Goal: Information Seeking & Learning: Compare options

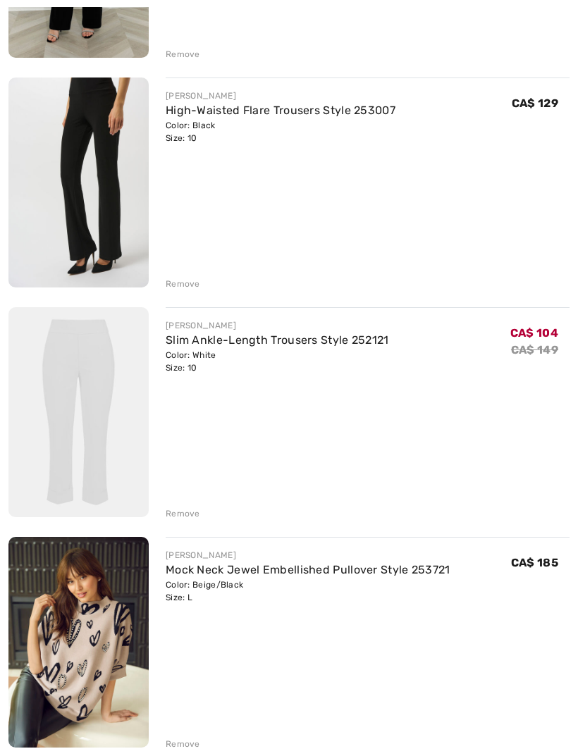
scroll to position [591, 0]
click at [351, 345] on link "Slim Ankle-Length Trousers Style 252121" at bounding box center [277, 339] width 223 height 13
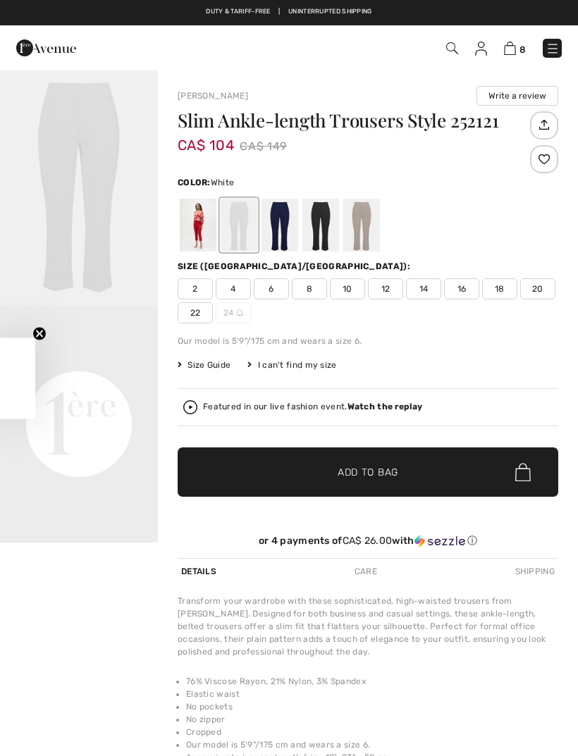
checkbox input "true"
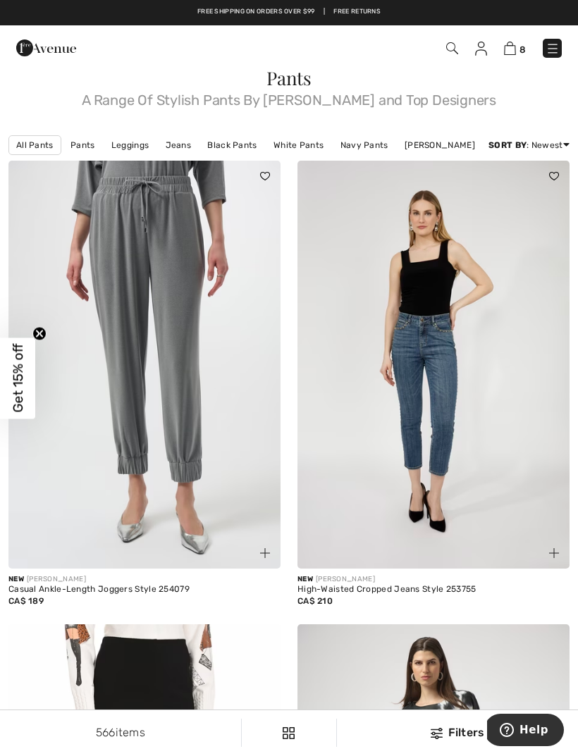
click at [553, 54] on img at bounding box center [553, 49] width 14 height 14
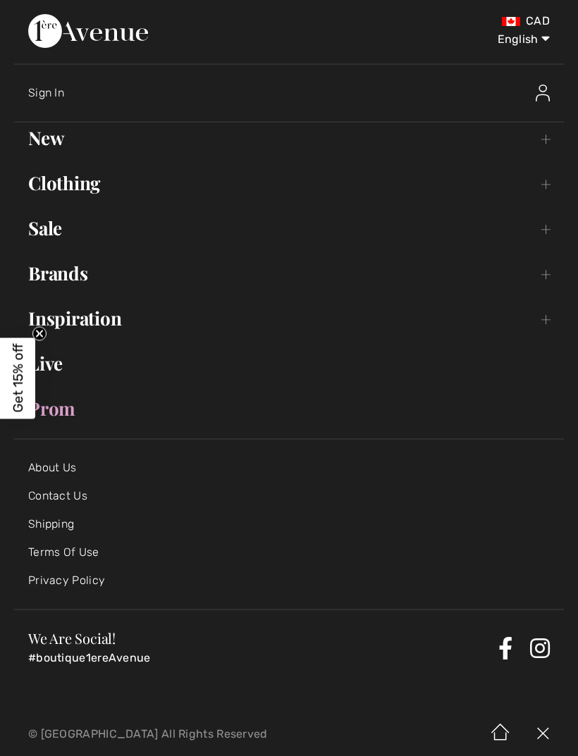
click at [59, 190] on link "Clothing Toggle submenu" at bounding box center [289, 183] width 550 height 31
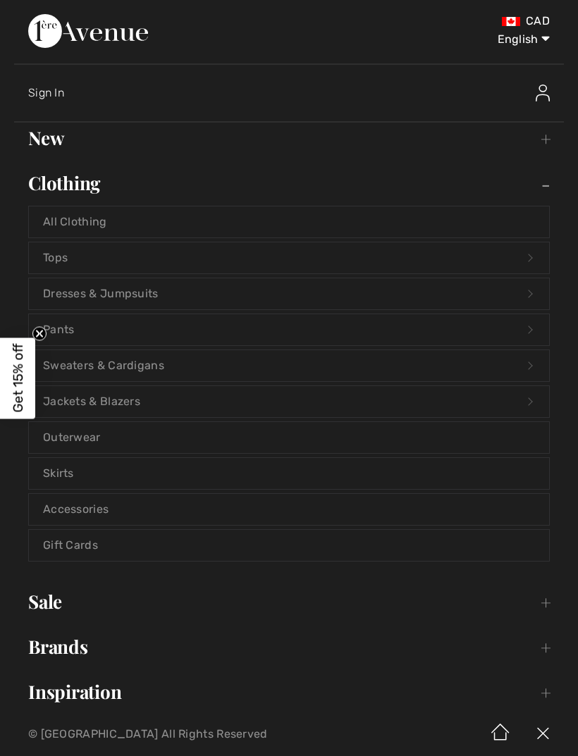
click at [531, 259] on link "Tops Open submenu" at bounding box center [289, 257] width 520 height 31
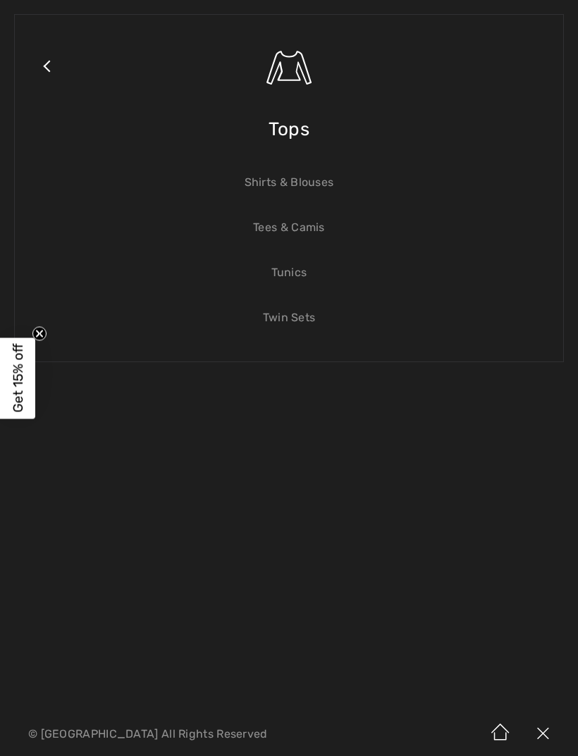
click at [292, 281] on link "Tunics" at bounding box center [289, 272] width 520 height 31
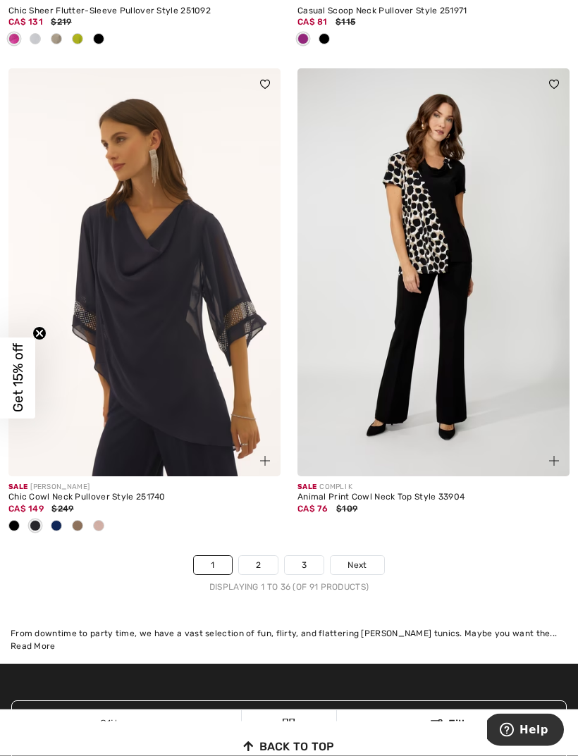
scroll to position [8604, 0]
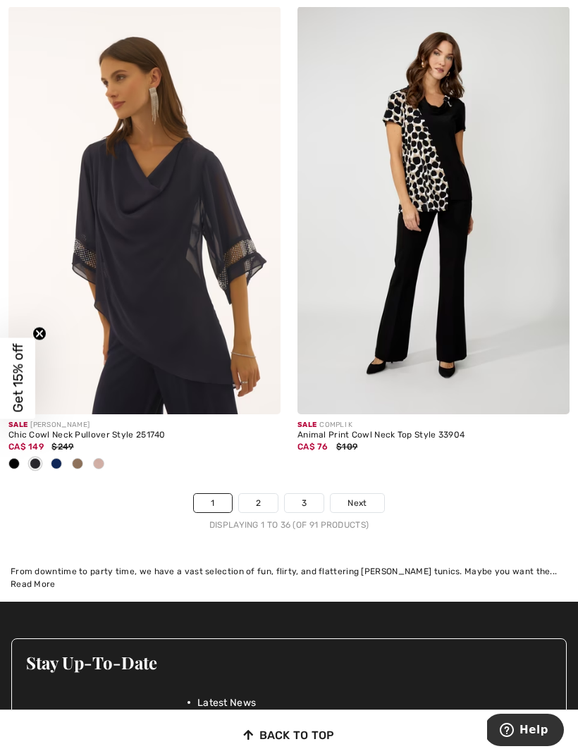
click at [367, 497] on span "Next" at bounding box center [356, 503] width 19 height 13
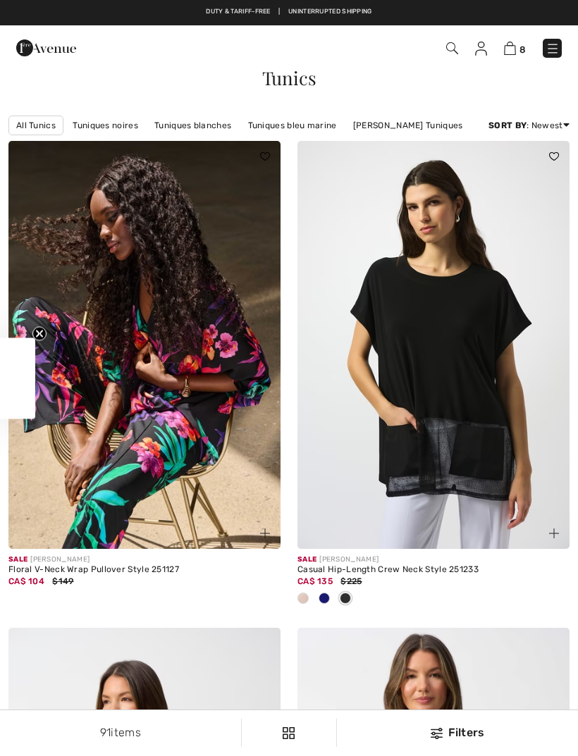
checkbox input "true"
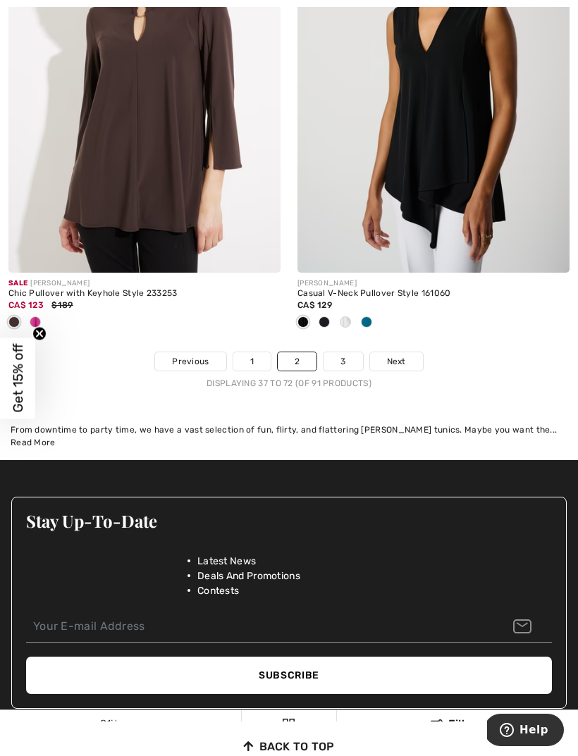
scroll to position [8840, 0]
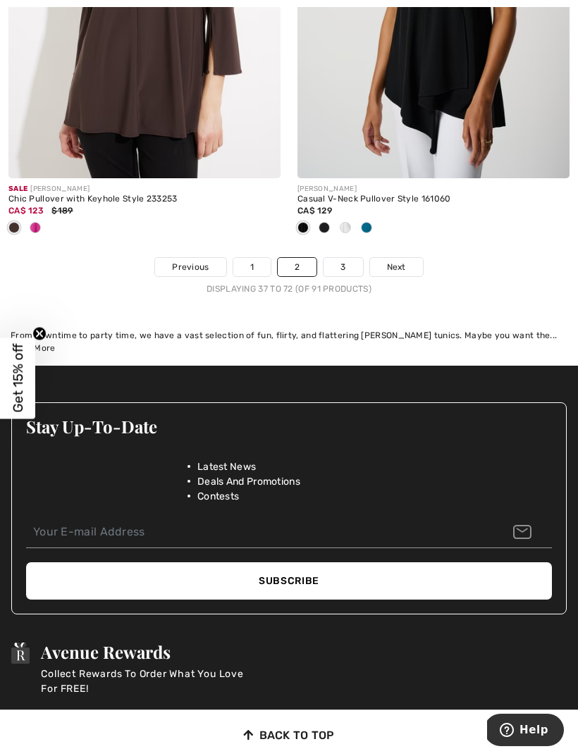
click at [402, 261] on span "Next" at bounding box center [396, 267] width 19 height 13
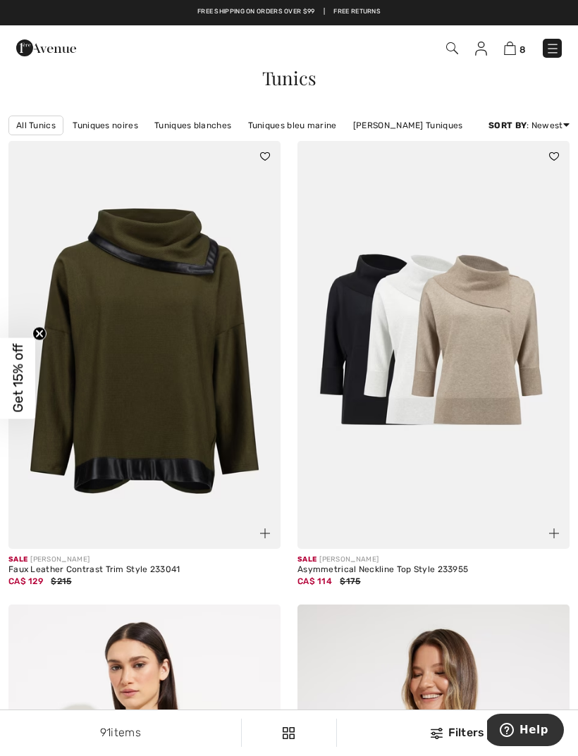
click at [119, 357] on img at bounding box center [144, 345] width 272 height 408
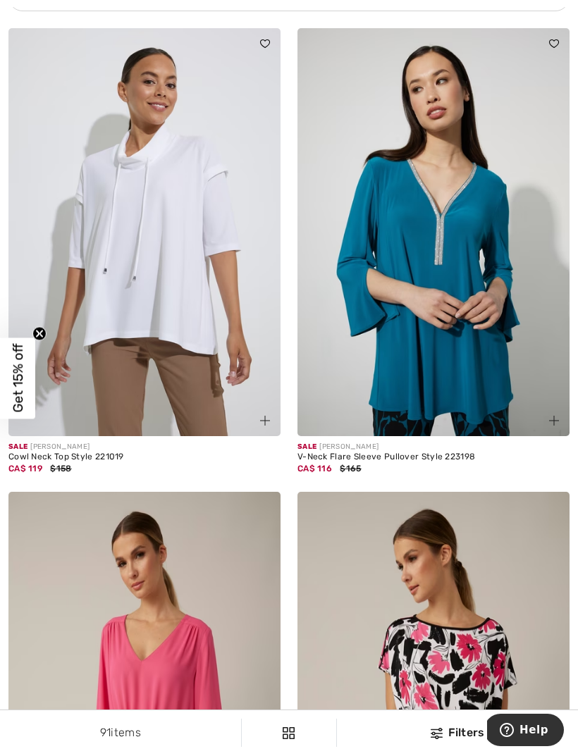
scroll to position [3040, 0]
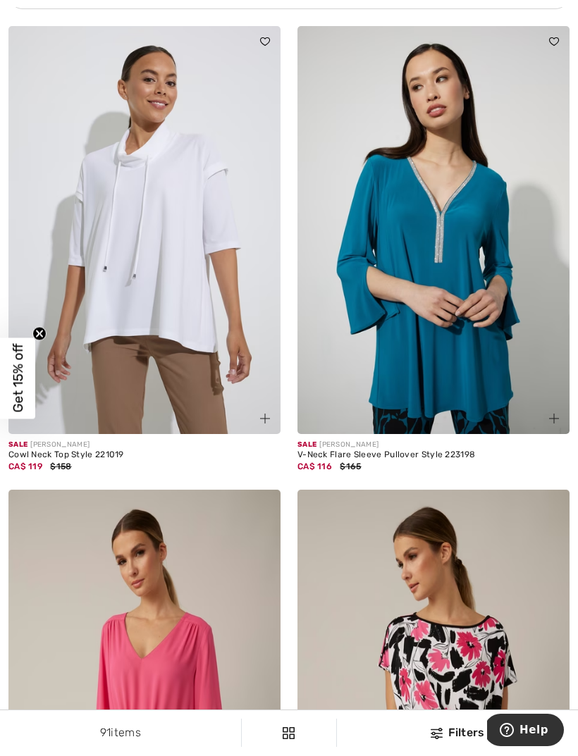
click at [121, 238] on img at bounding box center [144, 230] width 272 height 408
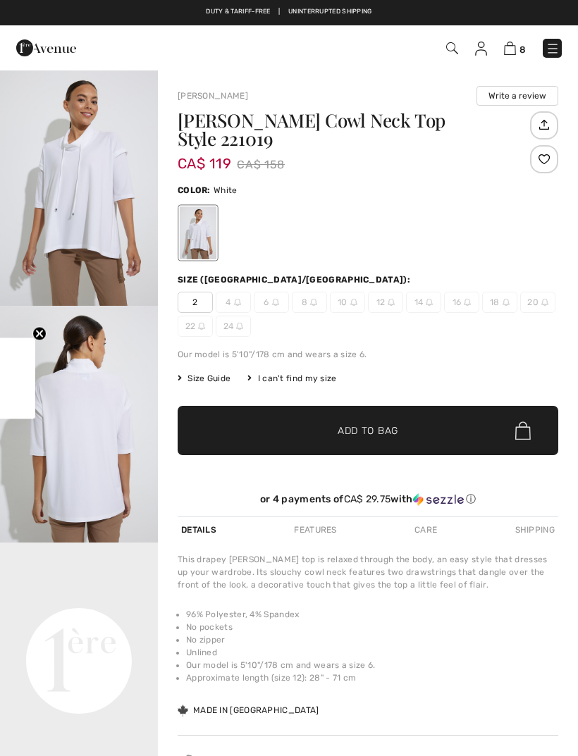
checkbox input "true"
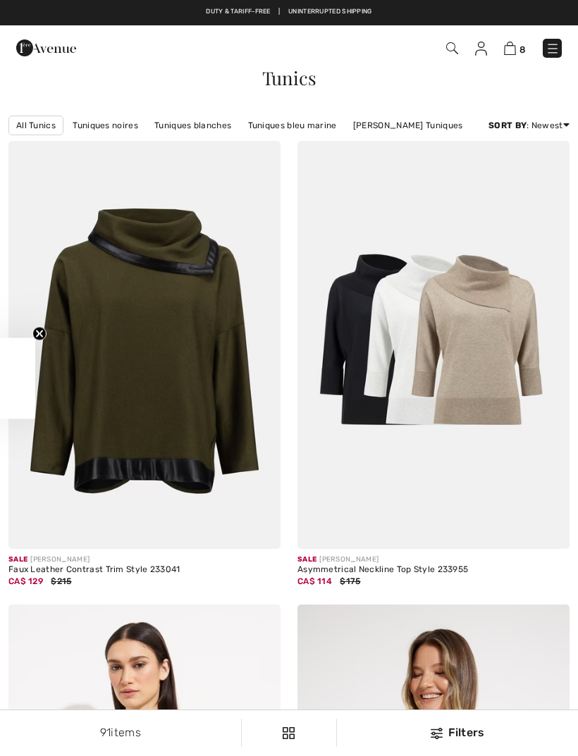
checkbox input "true"
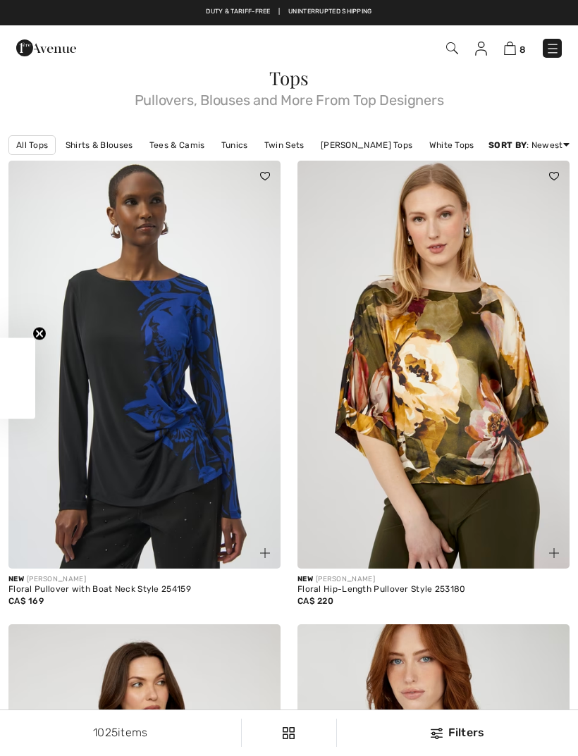
checkbox input "true"
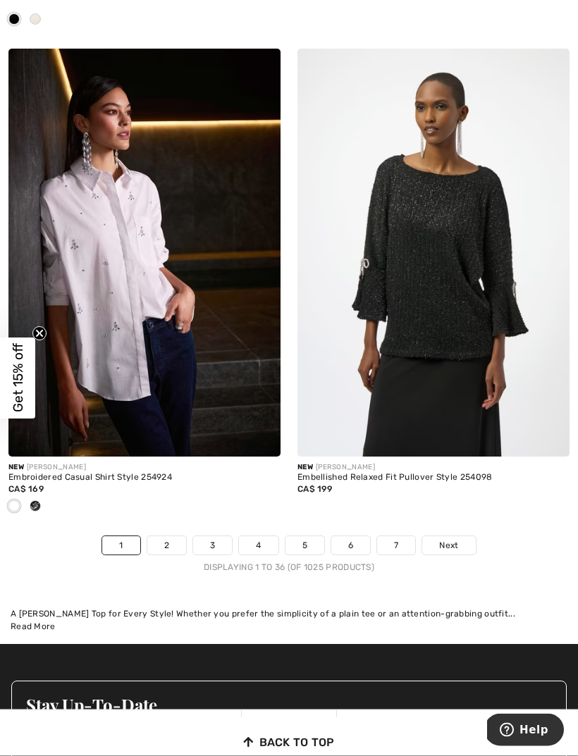
scroll to position [8641, 0]
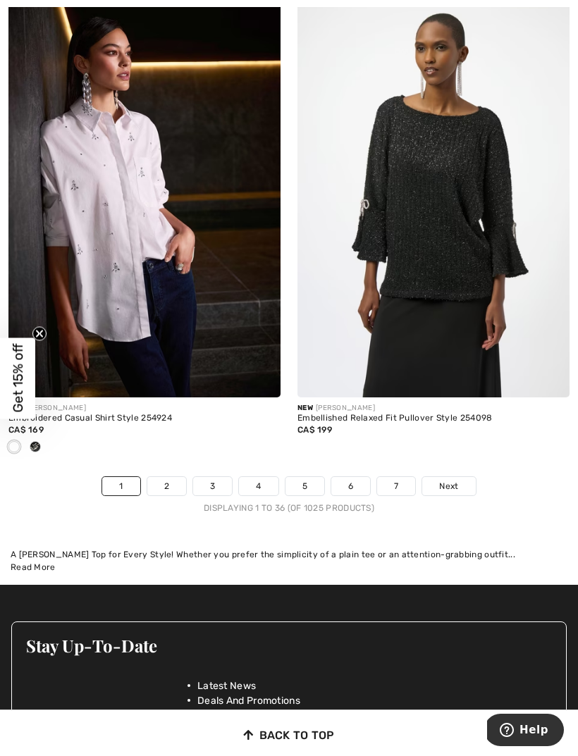
click at [463, 479] on link "Next" at bounding box center [448, 486] width 53 height 18
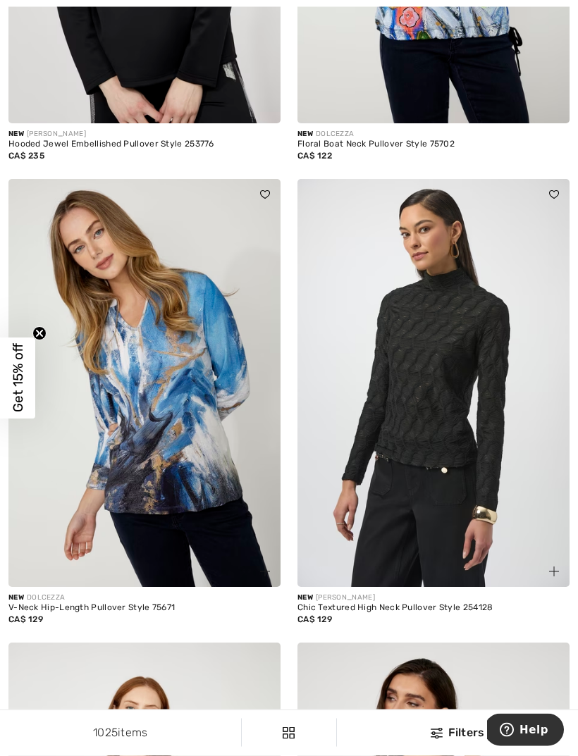
scroll to position [445, 0]
click at [138, 362] on img at bounding box center [144, 383] width 272 height 408
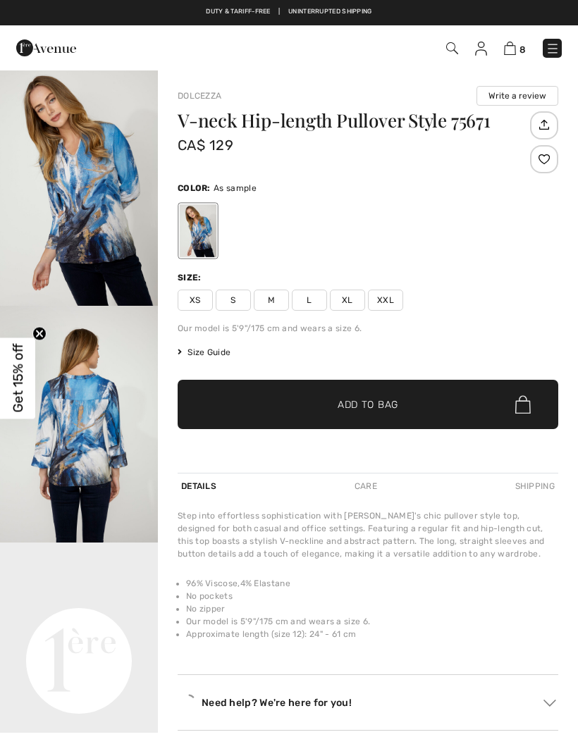
checkbox input "true"
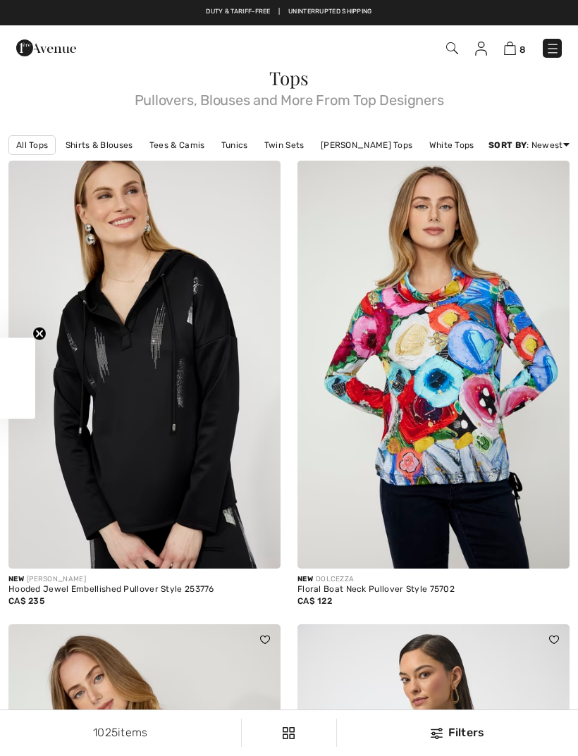
checkbox input "true"
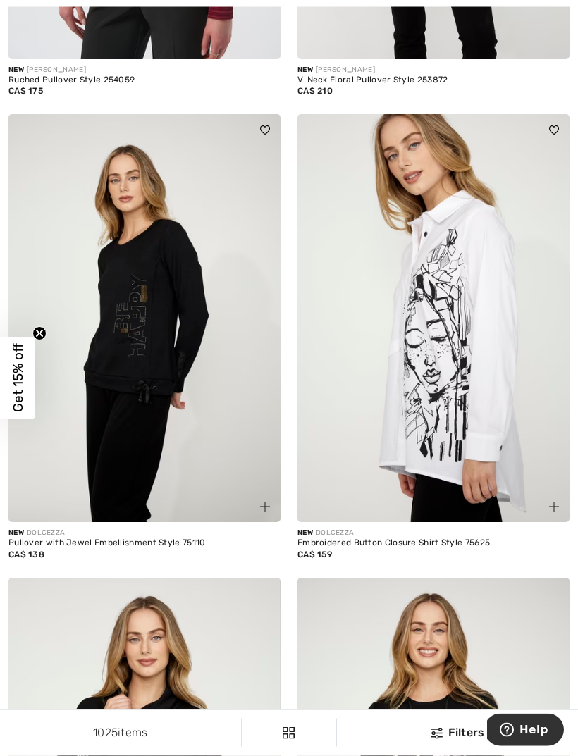
scroll to position [6429, 0]
click at [488, 408] on img at bounding box center [433, 318] width 272 height 408
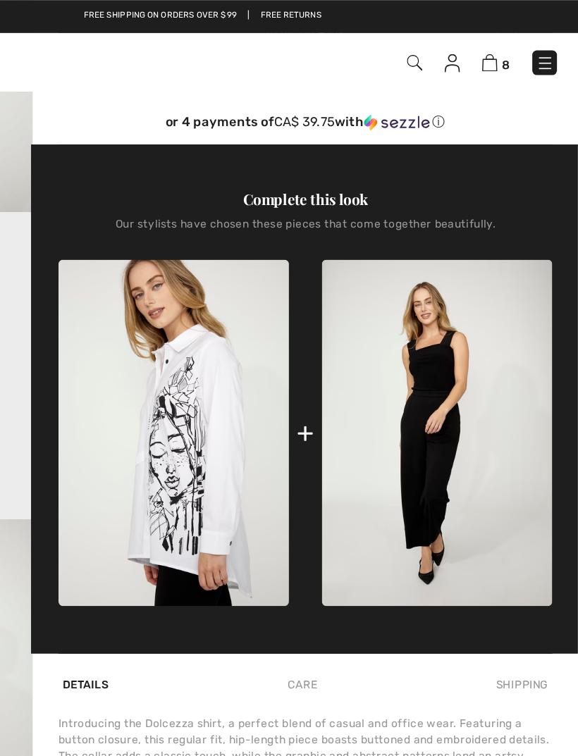
scroll to position [328, 0]
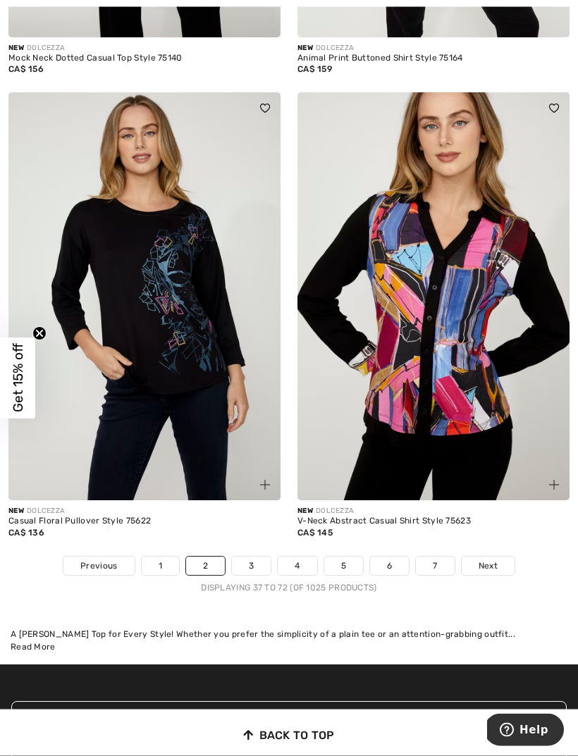
scroll to position [8305, 0]
click at [503, 557] on link "Next" at bounding box center [488, 566] width 53 height 18
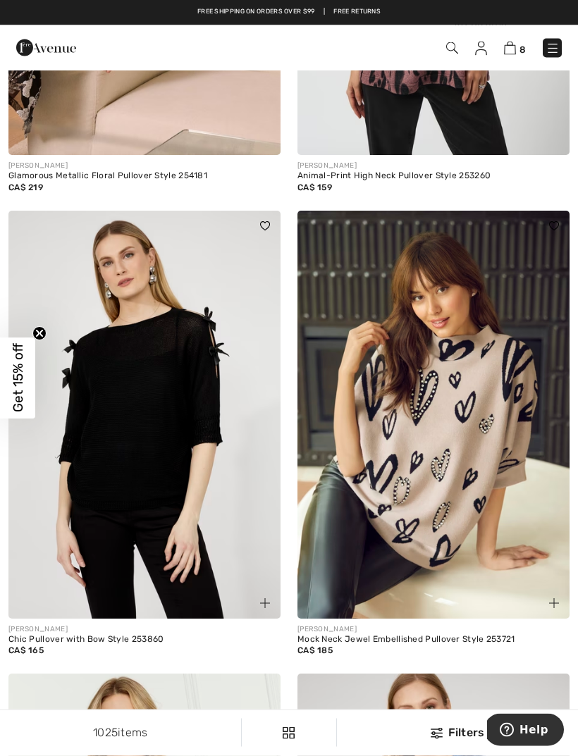
scroll to position [7793, 0]
click at [518, 445] on img at bounding box center [433, 415] width 272 height 408
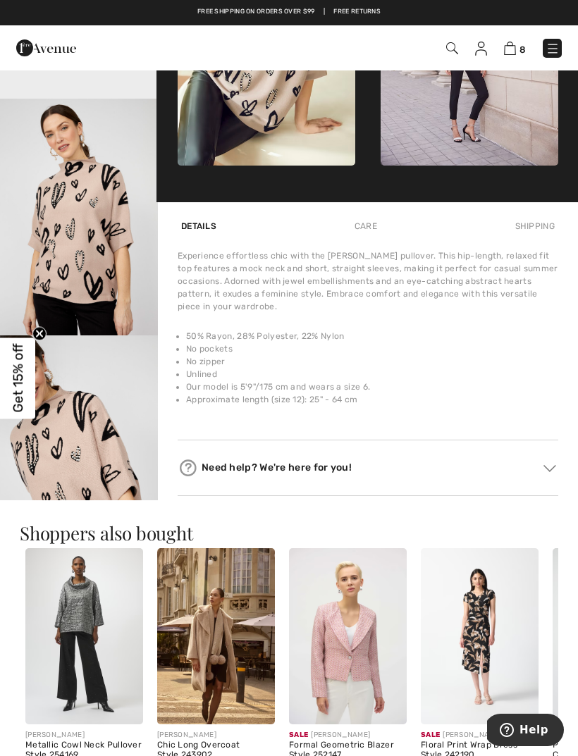
scroll to position [627, 0]
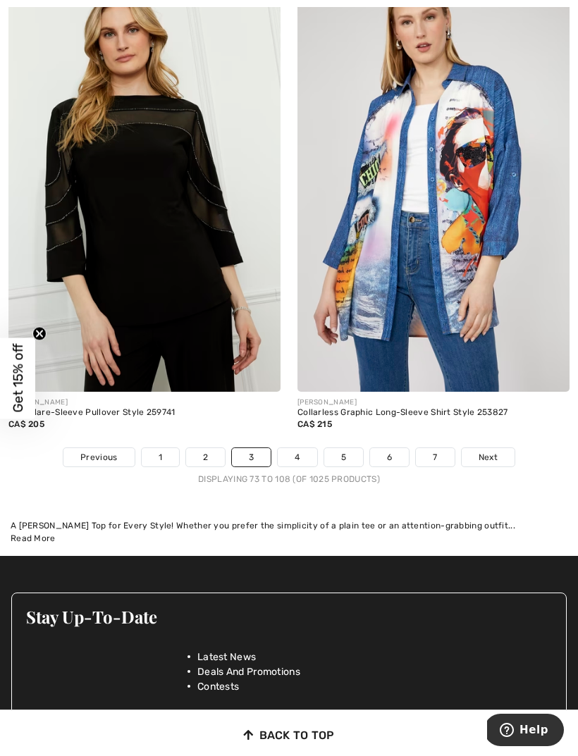
scroll to position [8502, 0]
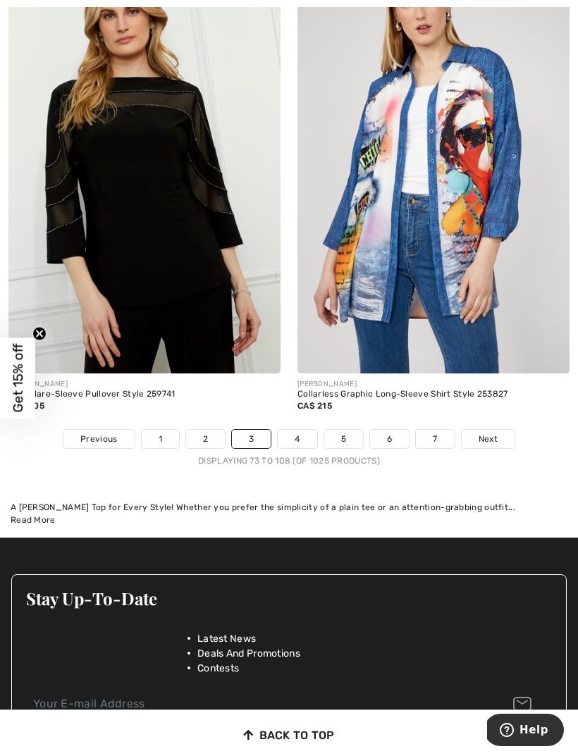
click at [500, 430] on link "Next" at bounding box center [488, 439] width 53 height 18
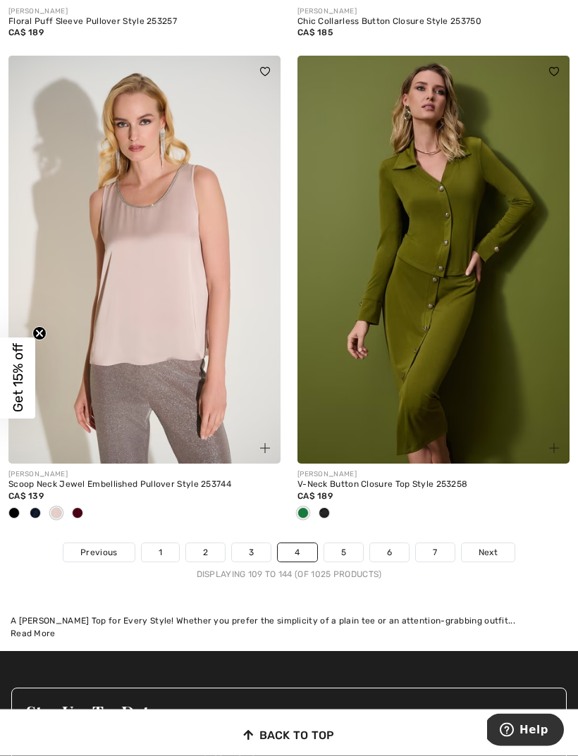
scroll to position [8505, 0]
click at [512, 543] on link "Next" at bounding box center [488, 552] width 53 height 18
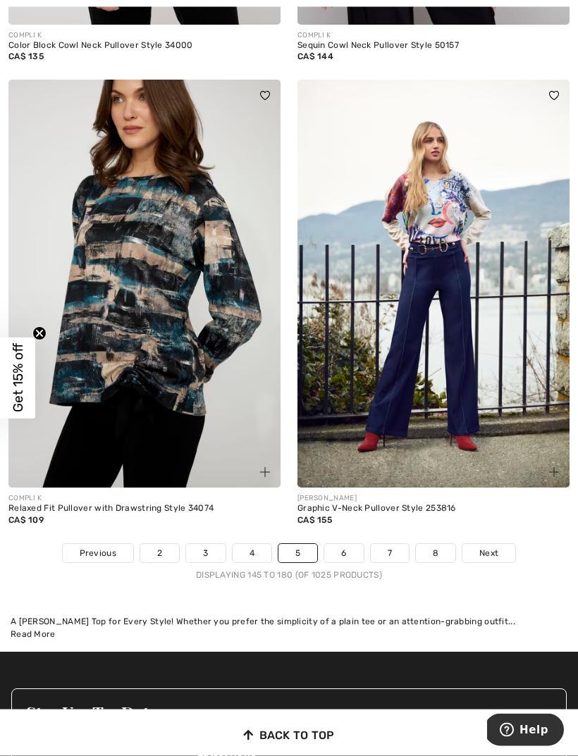
scroll to position [8388, 0]
click at [505, 544] on link "Next" at bounding box center [488, 553] width 53 height 18
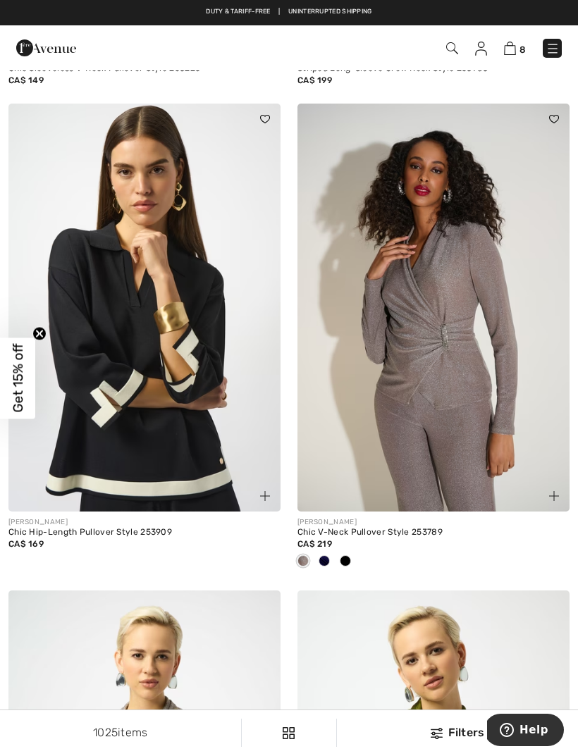
scroll to position [7414, 0]
click at [125, 412] on img at bounding box center [144, 308] width 272 height 408
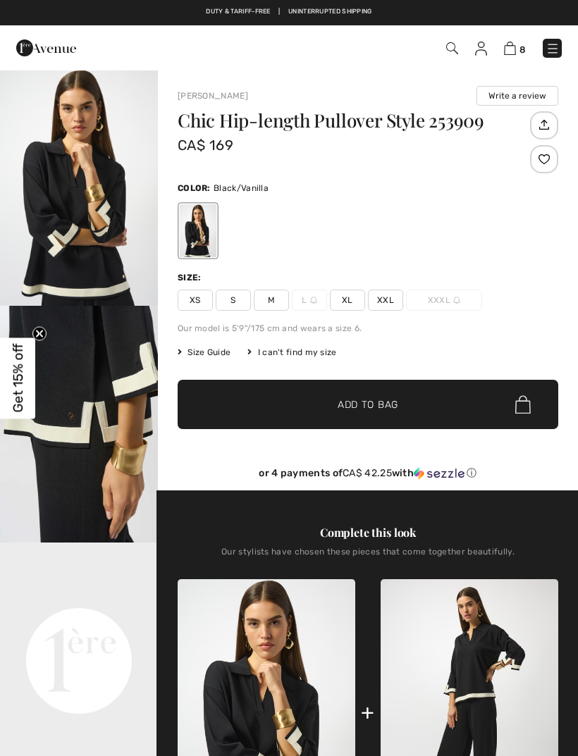
checkbox input "true"
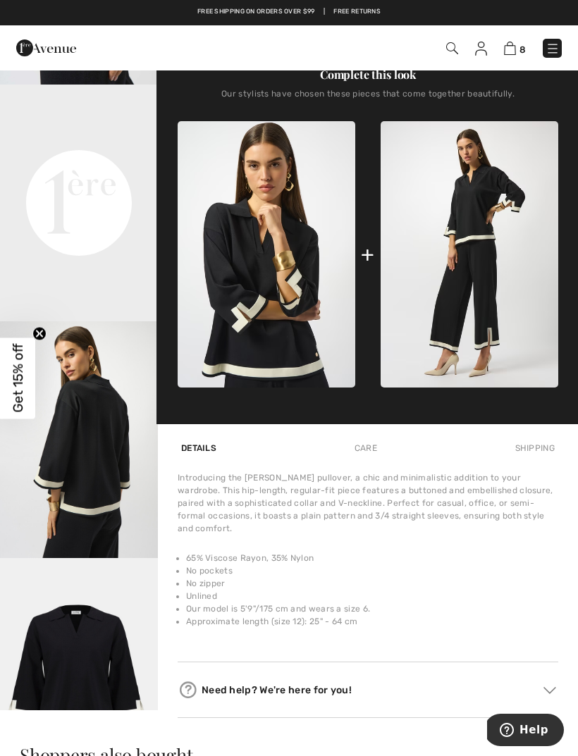
scroll to position [456, 0]
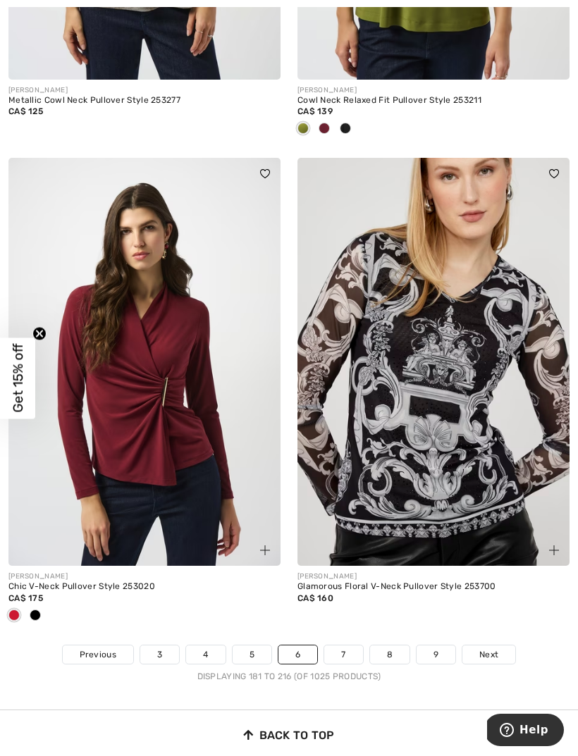
scroll to position [8332, 0]
click at [504, 647] on link "Next" at bounding box center [488, 655] width 53 height 18
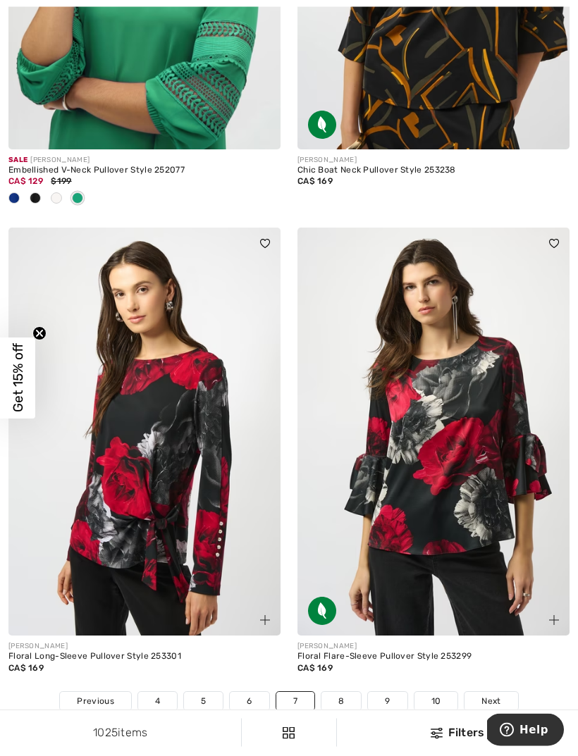
scroll to position [8333, 0]
click at [505, 694] on link "Next" at bounding box center [490, 701] width 53 height 18
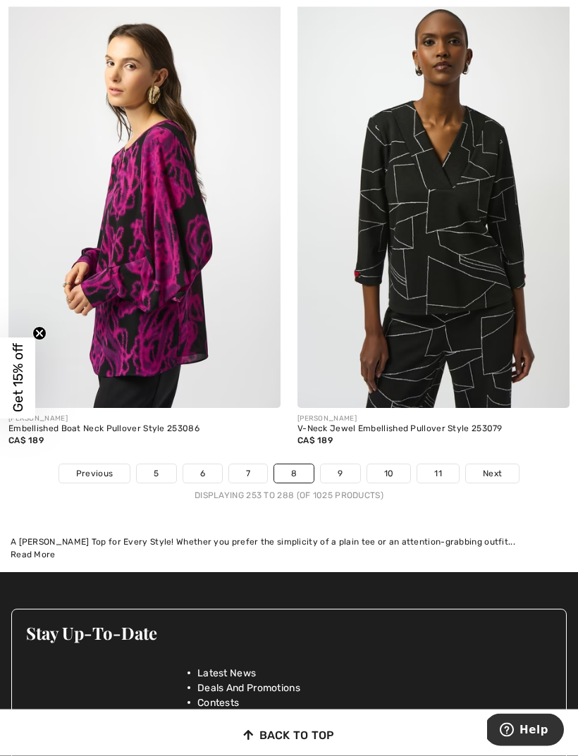
scroll to position [8444, 0]
click at [505, 464] on link "Next" at bounding box center [492, 473] width 53 height 18
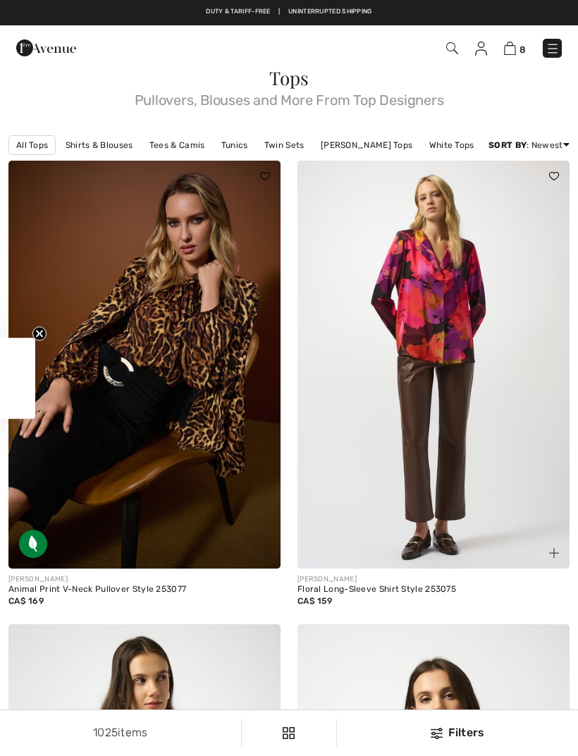
checkbox input "true"
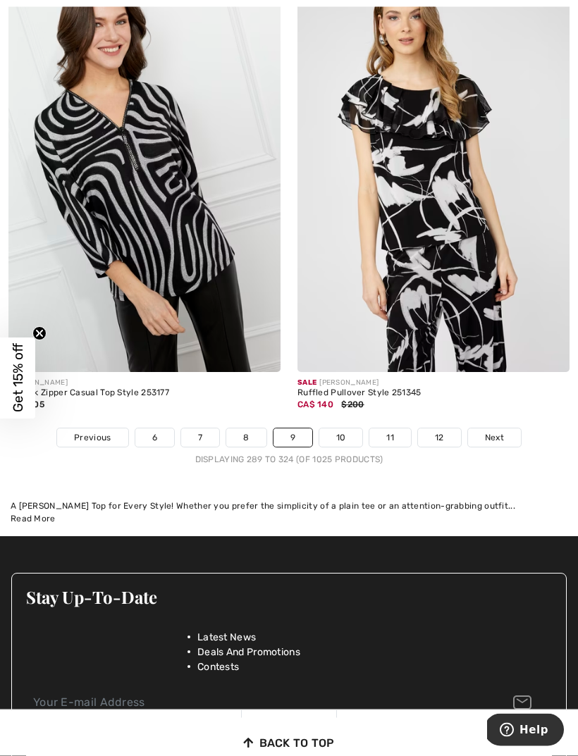
scroll to position [8516, 0]
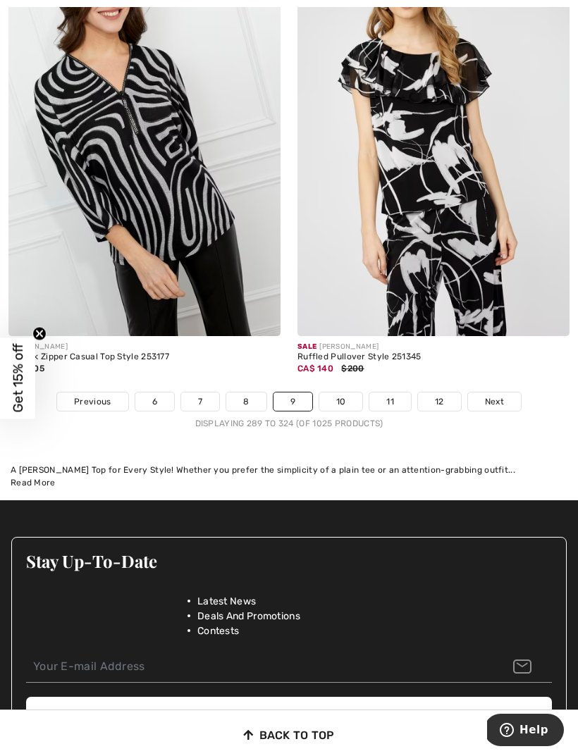
click at [507, 394] on link "Next" at bounding box center [494, 402] width 53 height 18
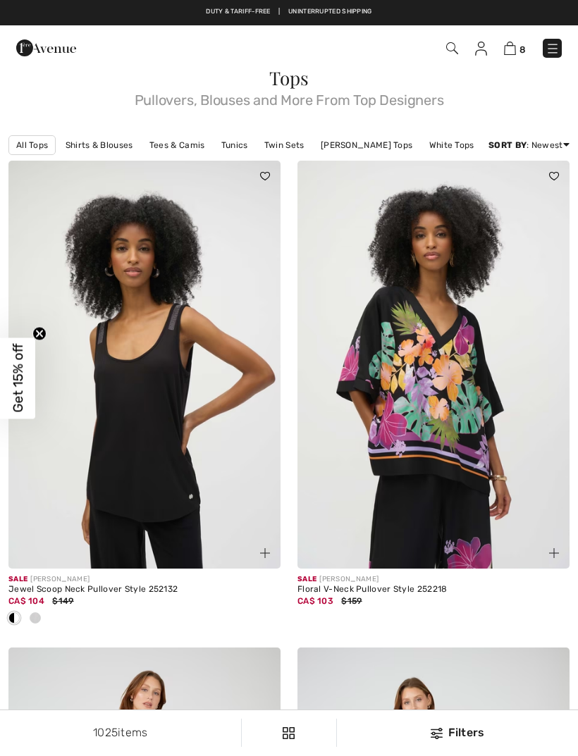
checkbox input "true"
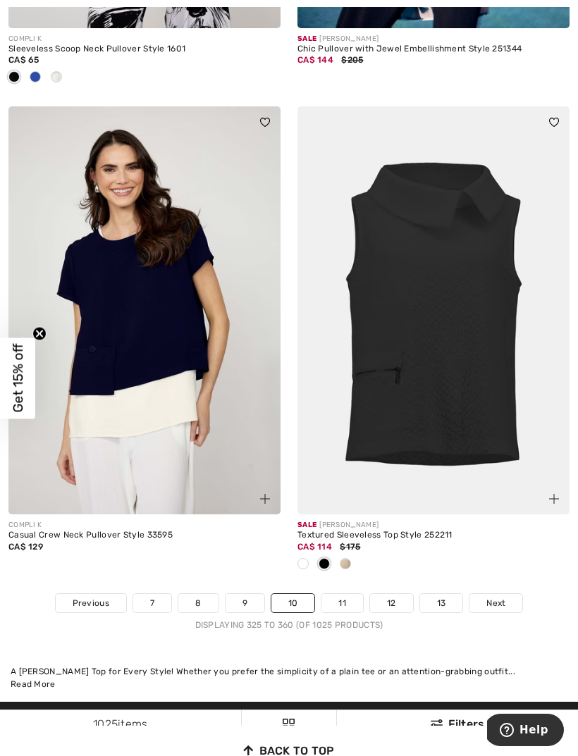
scroll to position [8347, 0]
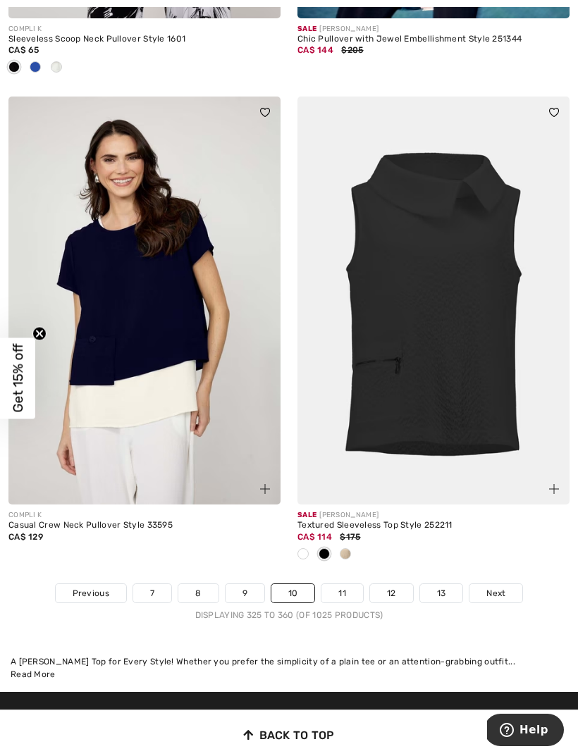
click at [512, 586] on link "Next" at bounding box center [495, 593] width 53 height 18
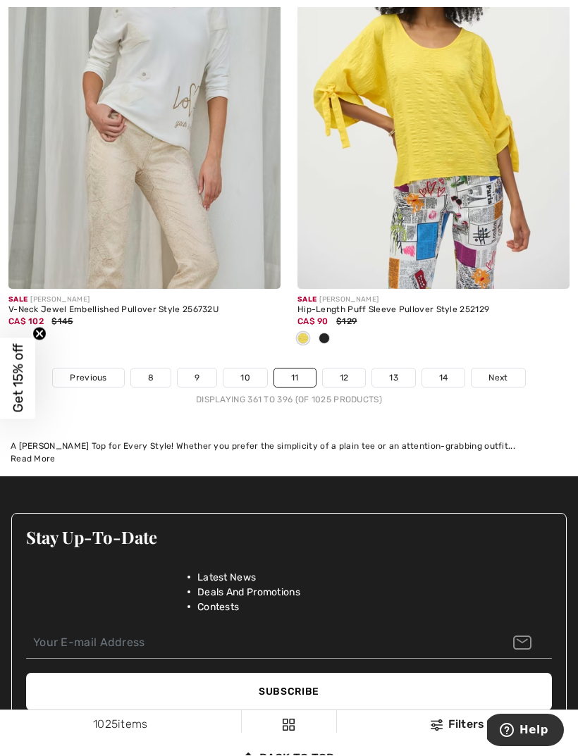
scroll to position [8727, 0]
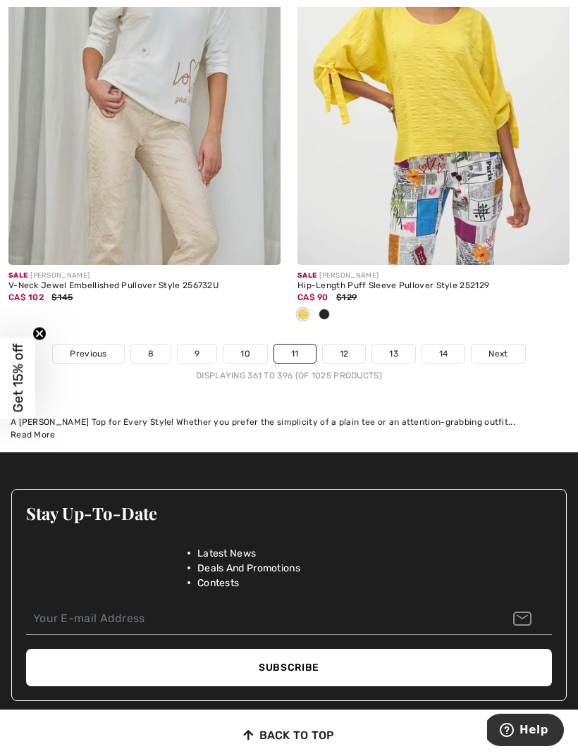
click at [517, 349] on link "Next" at bounding box center [498, 354] width 53 height 18
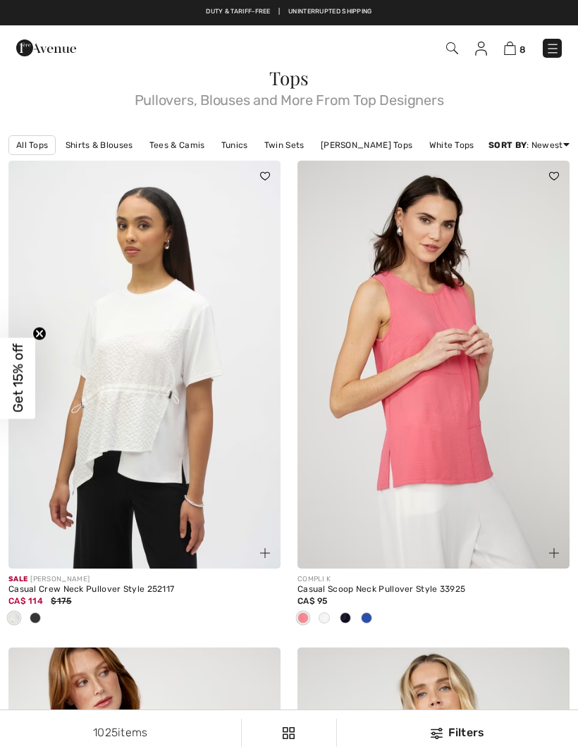
checkbox input "true"
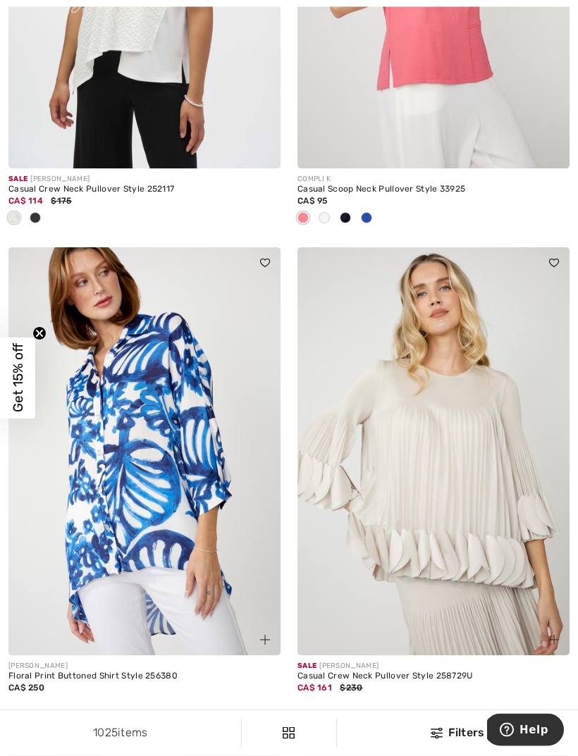
scroll to position [471, 0]
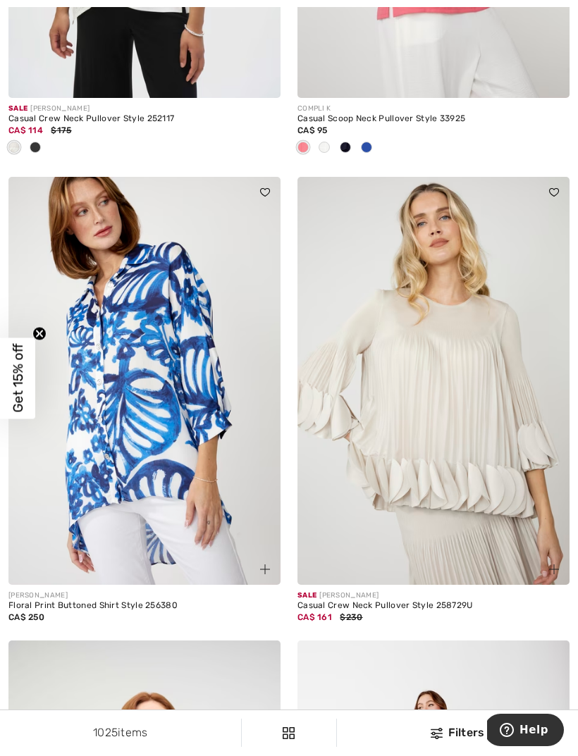
click at [543, 567] on div at bounding box center [545, 561] width 47 height 47
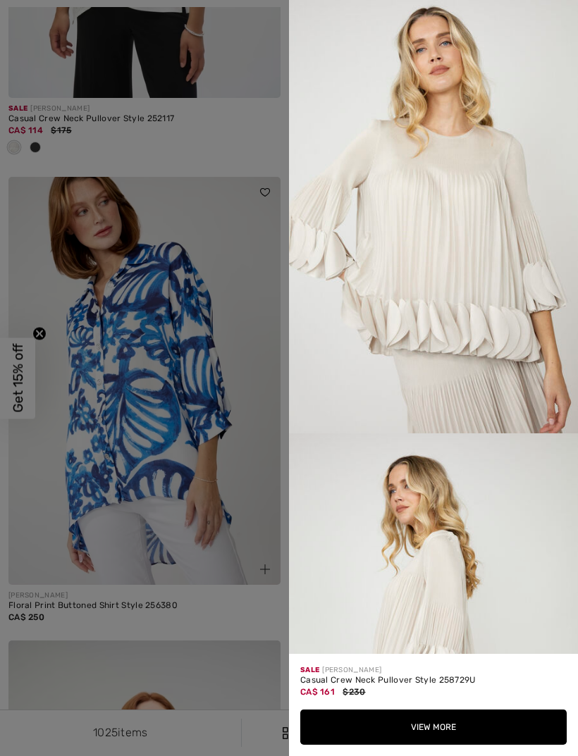
click at [57, 402] on div at bounding box center [289, 378] width 578 height 756
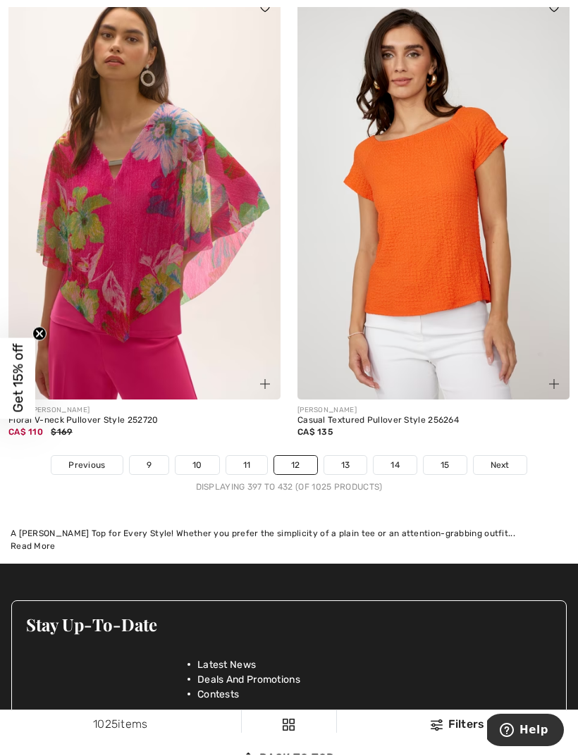
scroll to position [8614, 0]
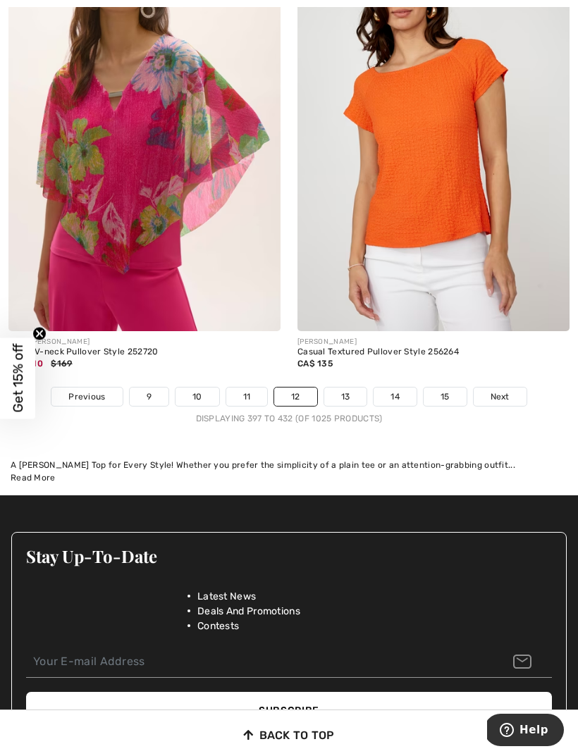
click at [516, 392] on link "Next" at bounding box center [500, 397] width 53 height 18
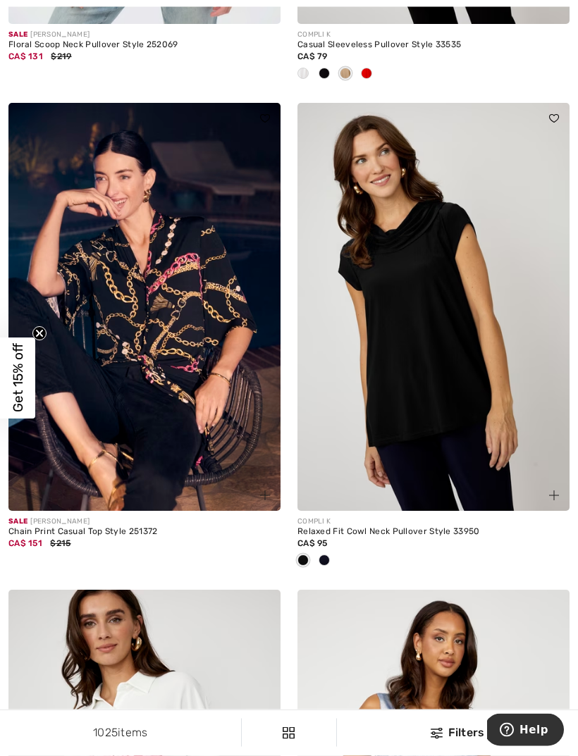
scroll to position [3980, 0]
click at [460, 378] on img at bounding box center [433, 307] width 272 height 408
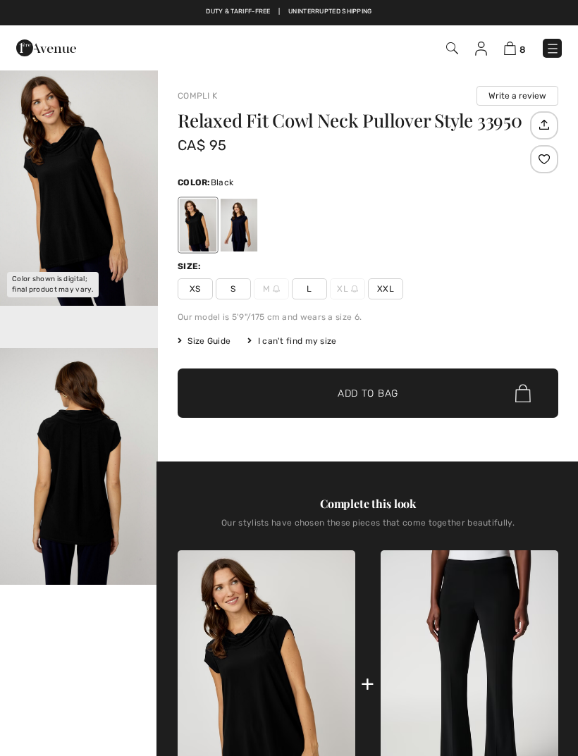
checkbox input "true"
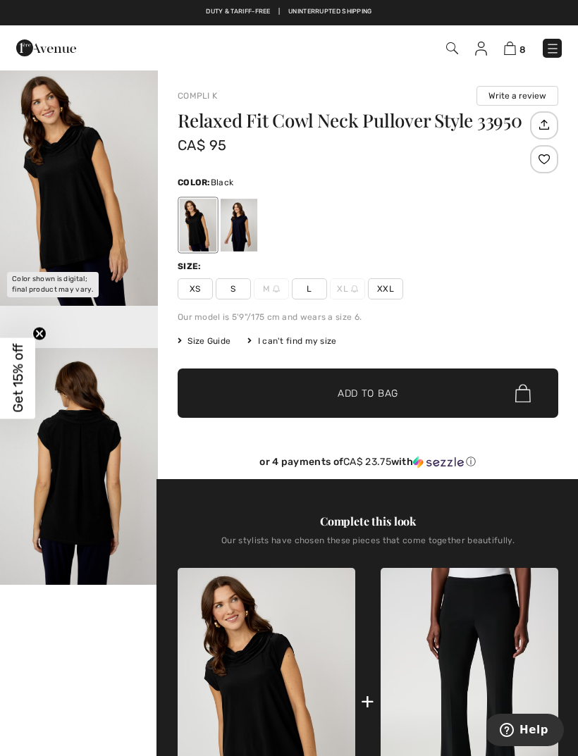
click at [241, 233] on div at bounding box center [239, 225] width 37 height 53
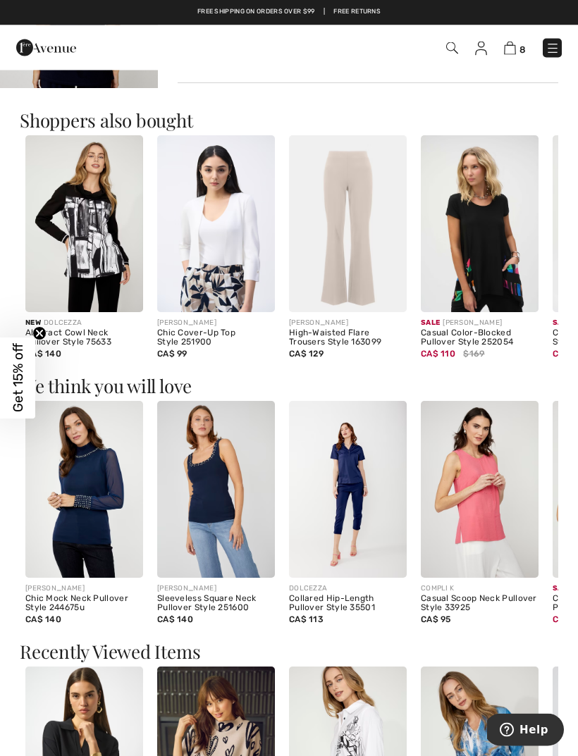
scroll to position [696, 0]
click at [76, 486] on img at bounding box center [84, 489] width 118 height 177
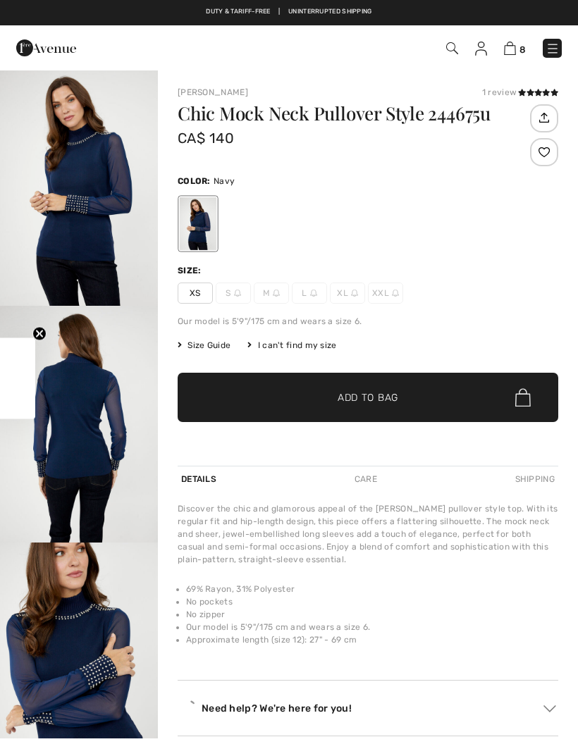
checkbox input "true"
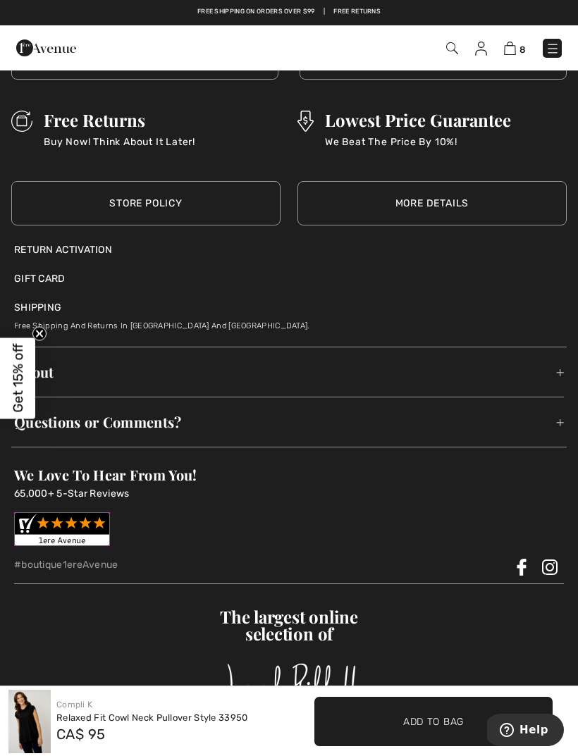
scroll to position [2827, 0]
